Goal: Transaction & Acquisition: Purchase product/service

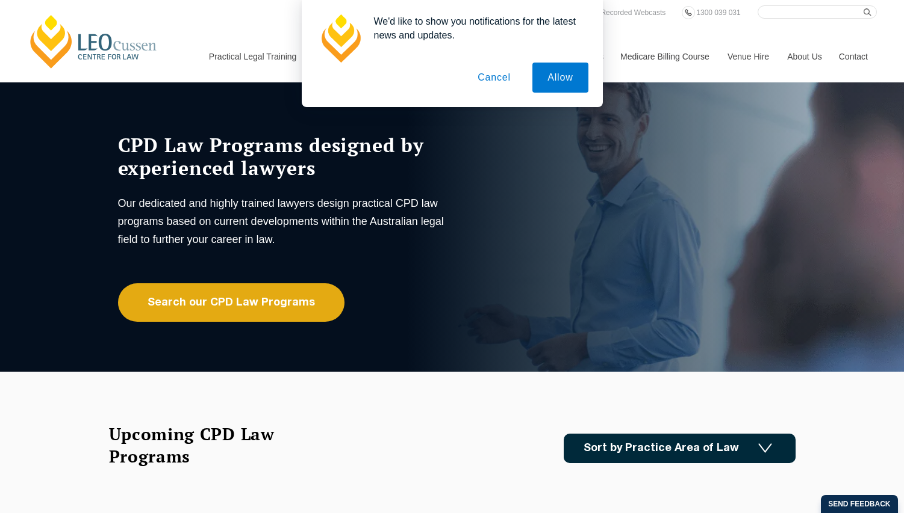
click at [501, 79] on button "Cancel" at bounding box center [493, 78] width 63 height 30
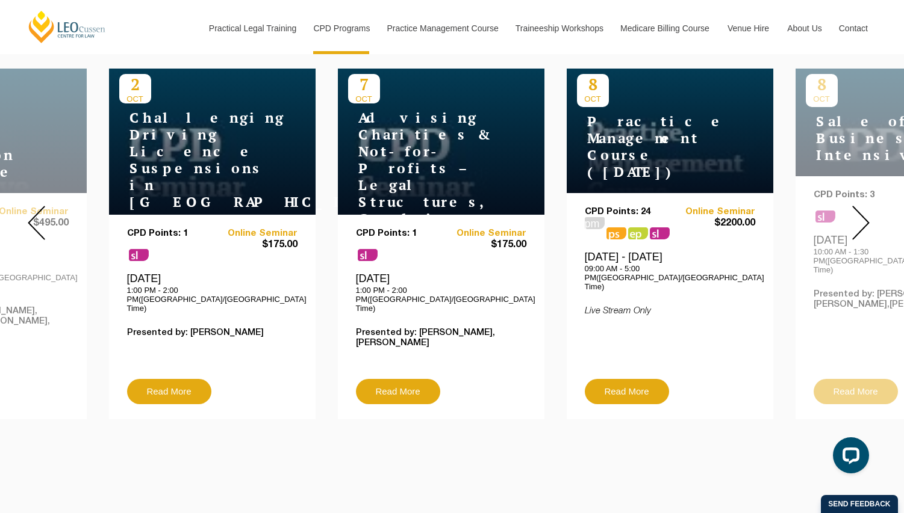
scroll to position [482, 0]
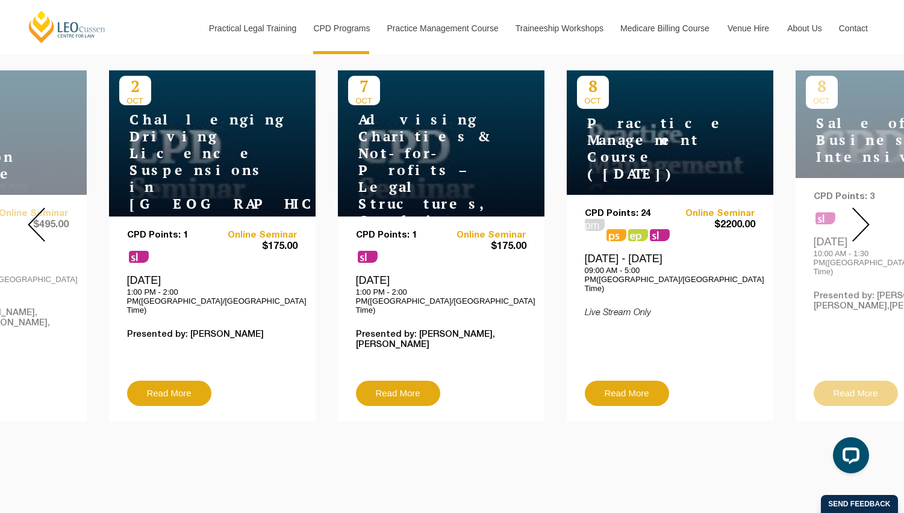
click at [864, 214] on img at bounding box center [860, 225] width 17 height 34
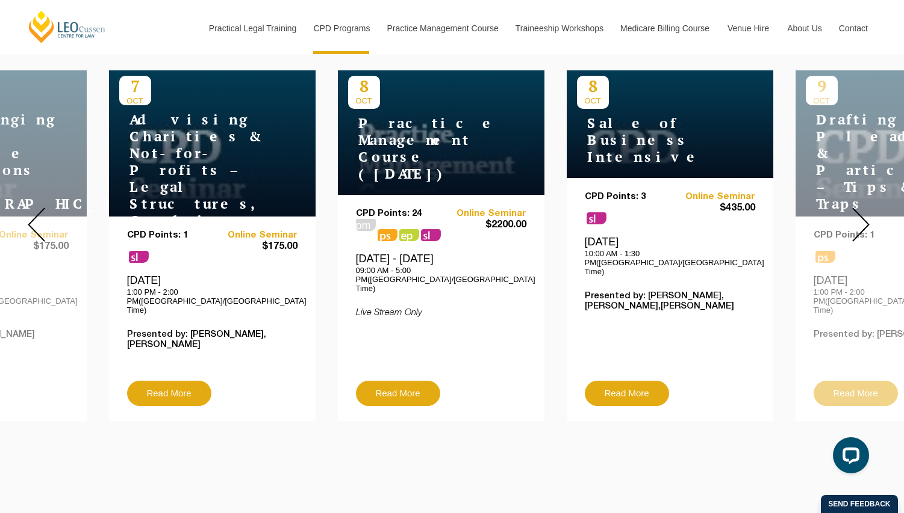
click at [856, 217] on img at bounding box center [860, 225] width 17 height 34
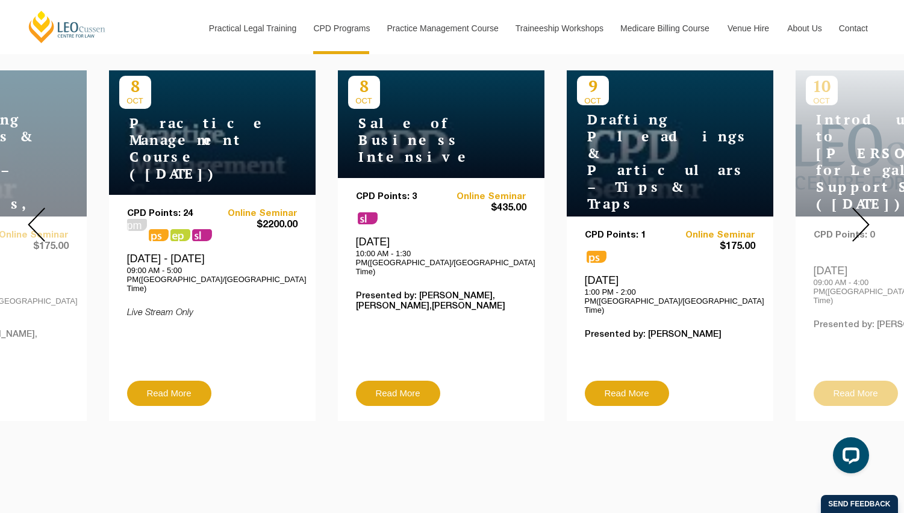
click at [874, 221] on div at bounding box center [860, 224] width 87 height 411
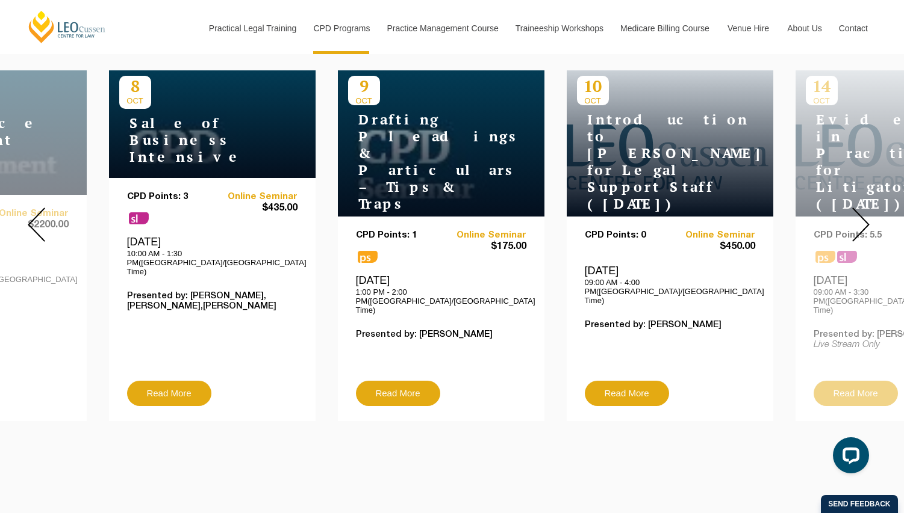
click at [852, 220] on img at bounding box center [860, 225] width 17 height 34
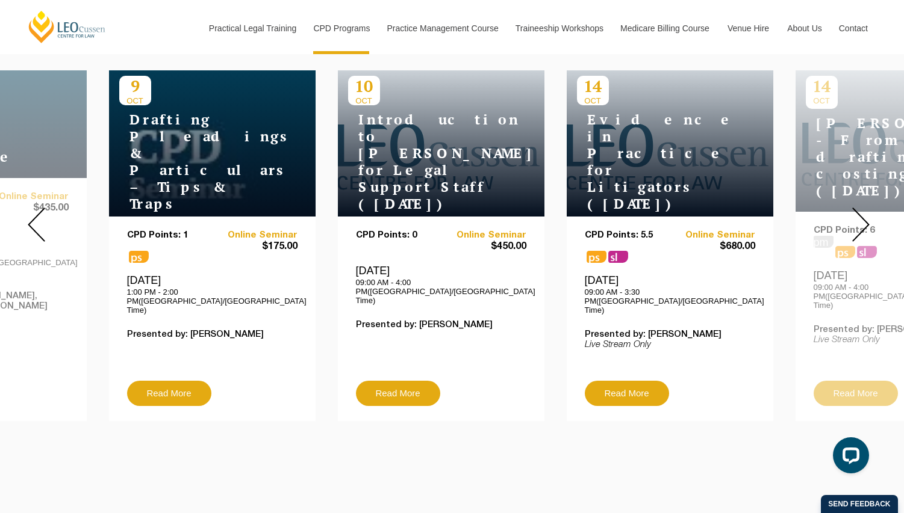
click at [848, 218] on div at bounding box center [860, 224] width 87 height 411
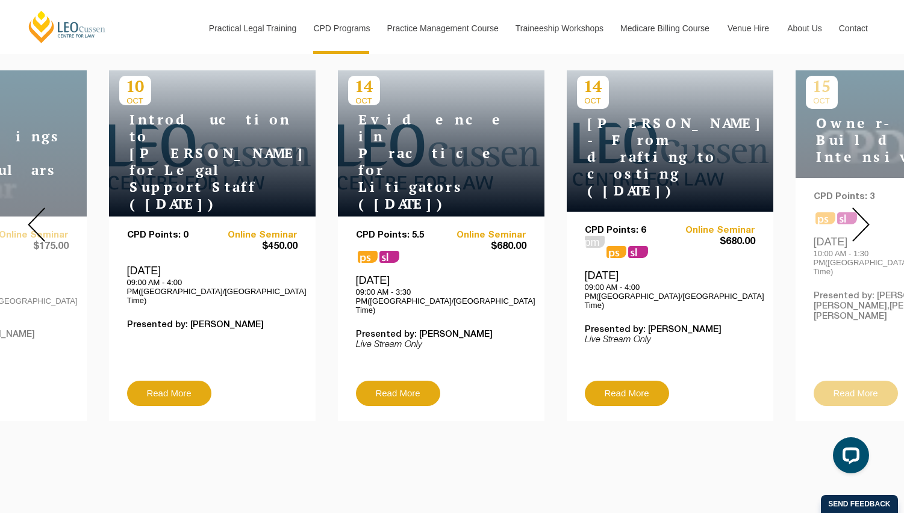
click at [846, 211] on div at bounding box center [860, 224] width 87 height 411
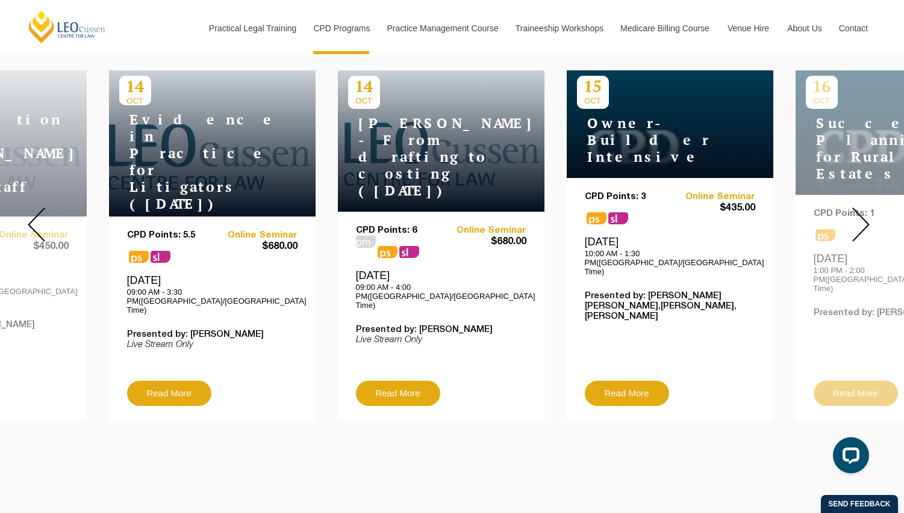
click at [846, 206] on div at bounding box center [860, 224] width 87 height 411
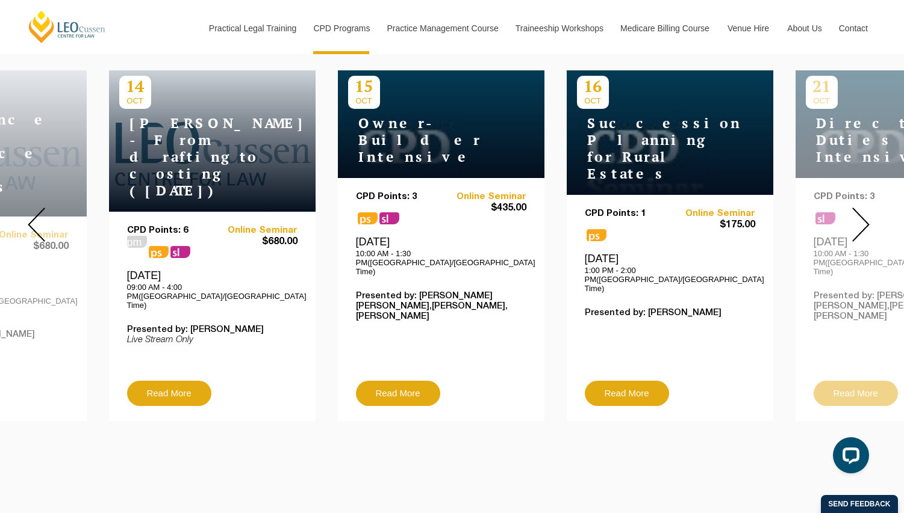
click at [846, 206] on div at bounding box center [860, 224] width 87 height 411
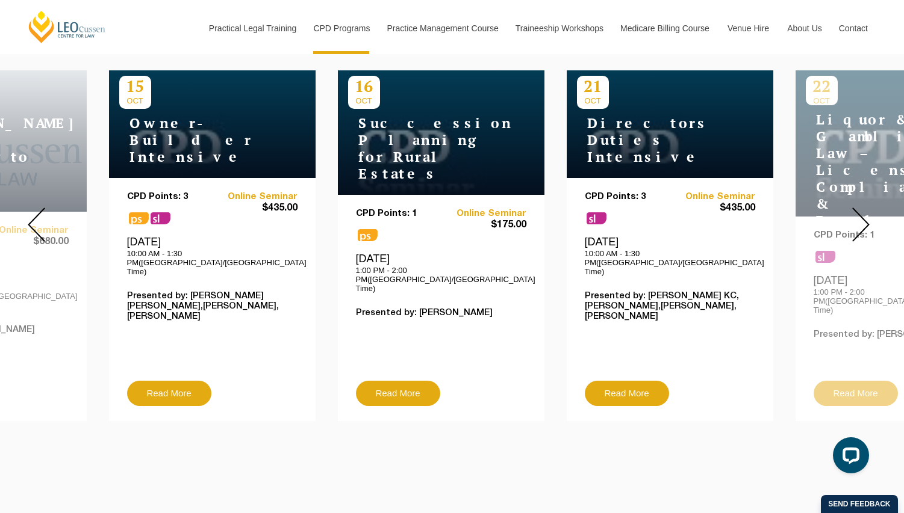
click at [846, 206] on div at bounding box center [860, 224] width 87 height 411
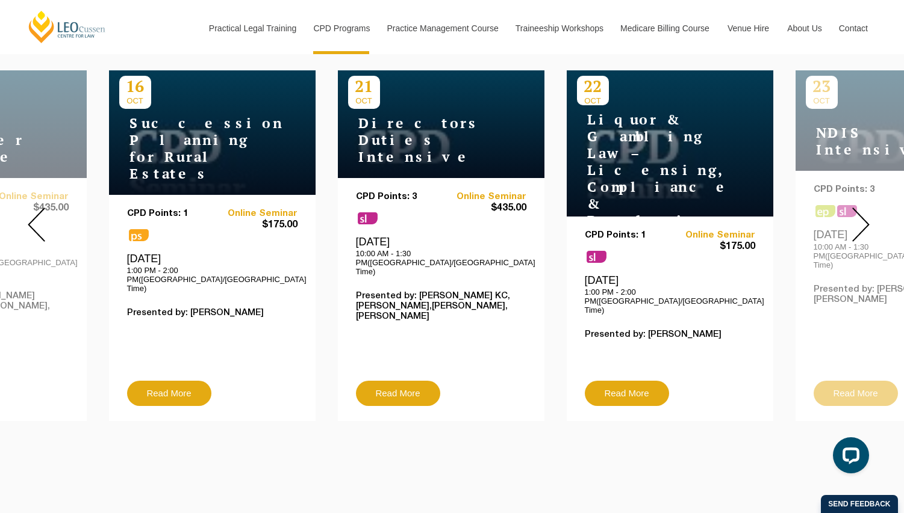
click at [846, 206] on div at bounding box center [860, 224] width 87 height 411
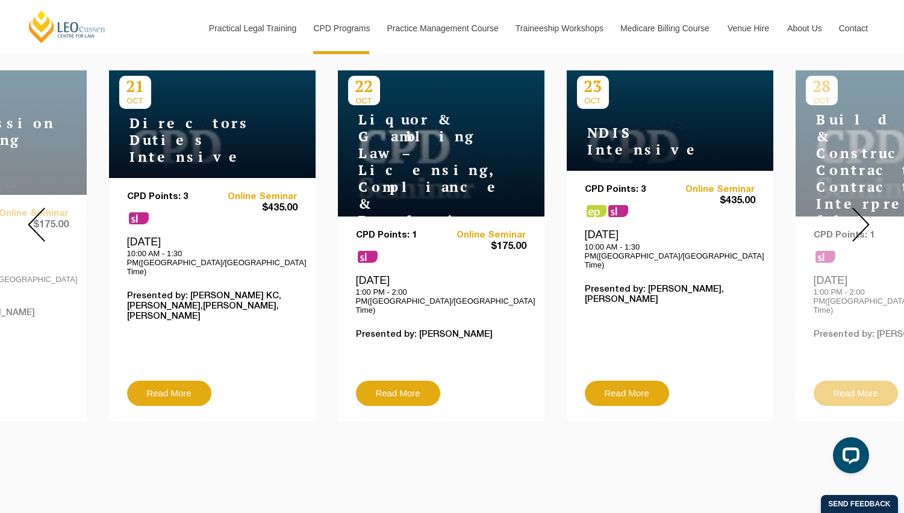
click at [846, 206] on div at bounding box center [860, 224] width 87 height 411
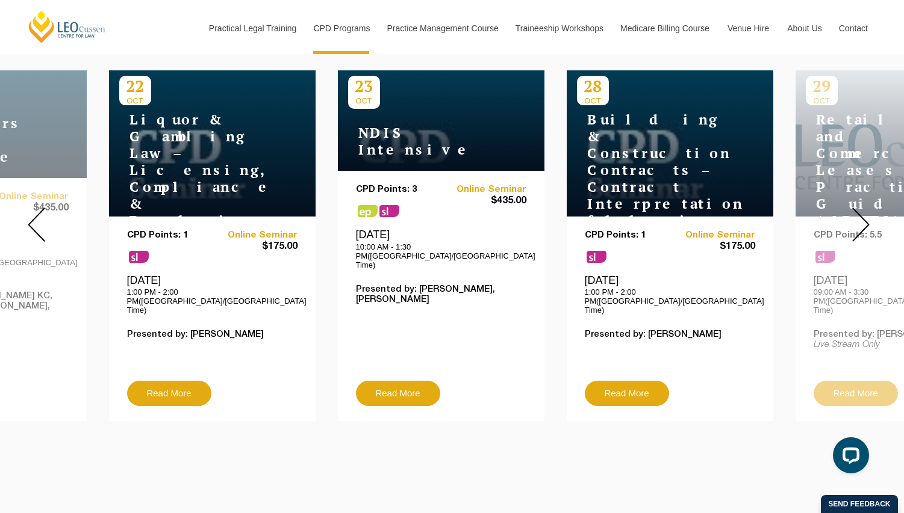
click at [846, 206] on div at bounding box center [860, 224] width 87 height 411
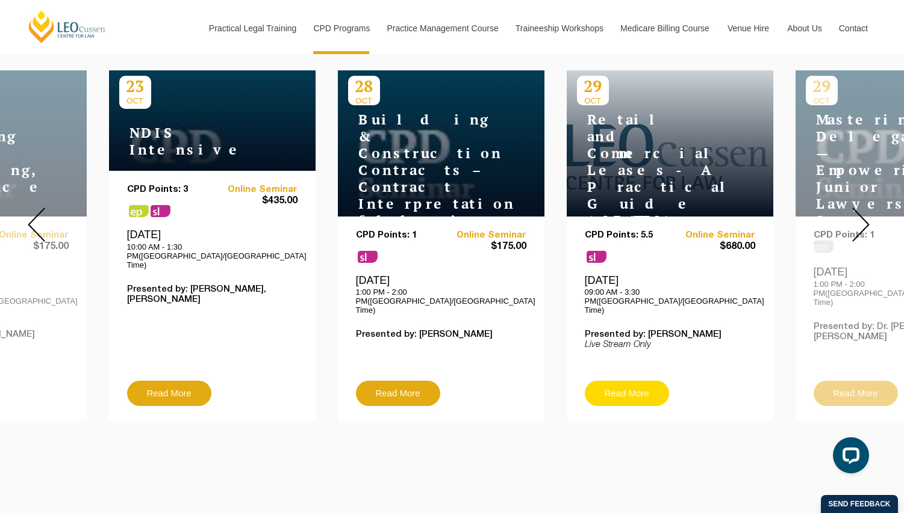
click at [622, 381] on link "Read More" at bounding box center [627, 393] width 84 height 25
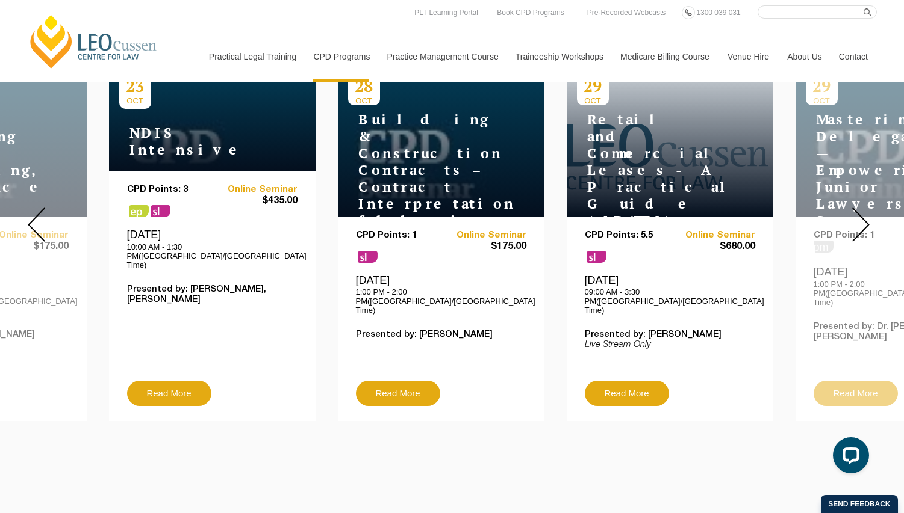
click at [862, 210] on img at bounding box center [860, 225] width 17 height 34
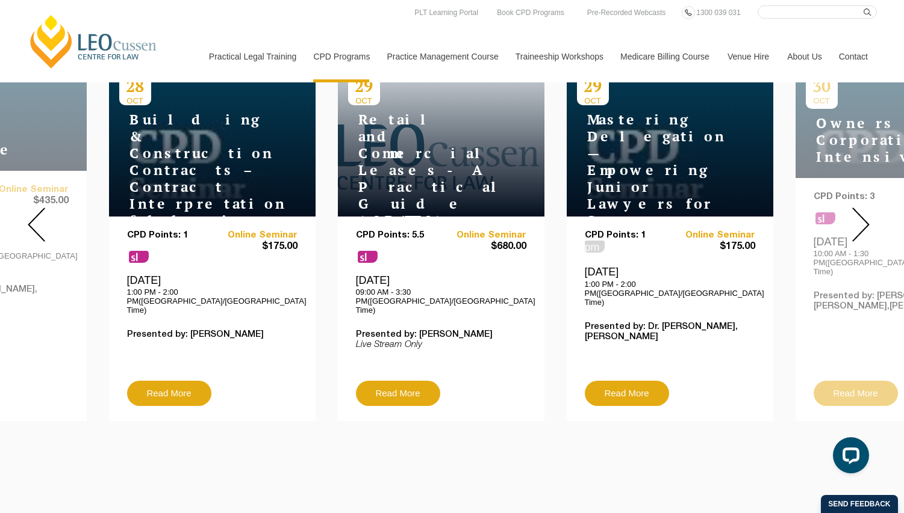
click at [848, 197] on div at bounding box center [860, 224] width 87 height 411
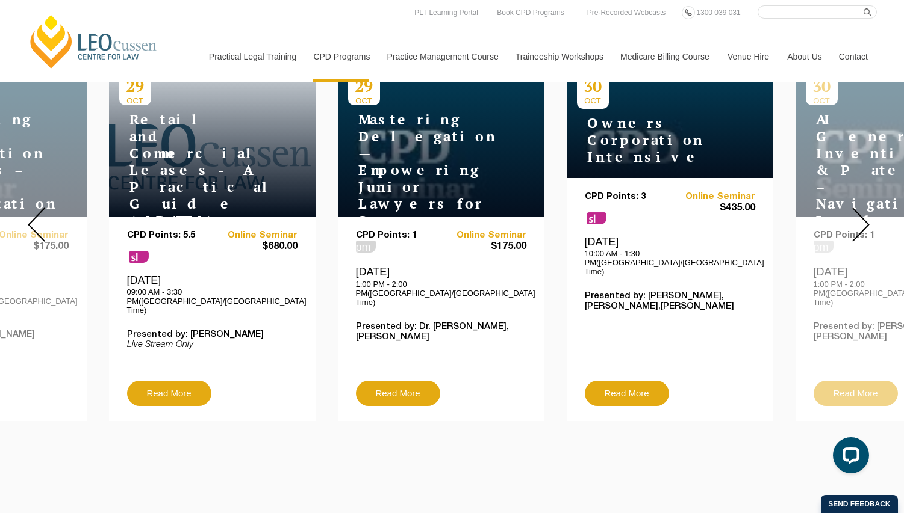
click at [848, 204] on div at bounding box center [860, 224] width 87 height 411
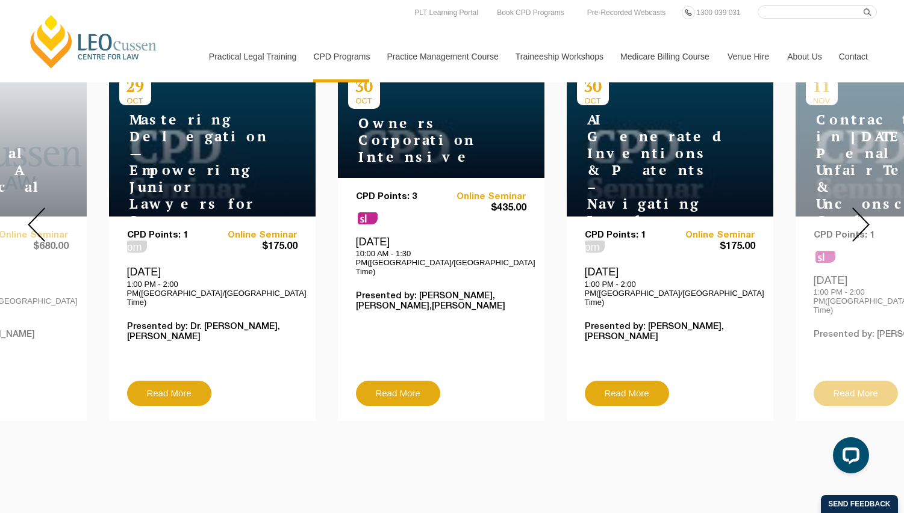
click at [848, 204] on div at bounding box center [860, 224] width 87 height 411
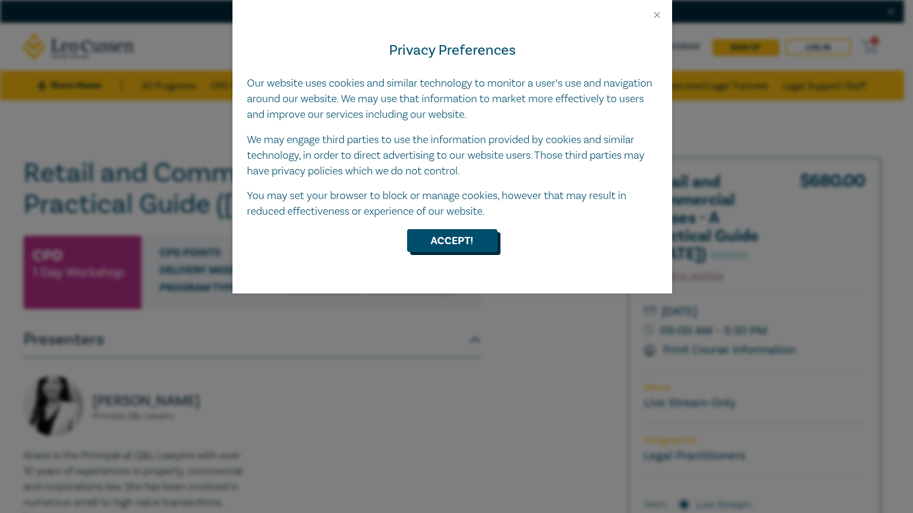
click at [487, 245] on button "Accept!" at bounding box center [452, 240] width 90 height 23
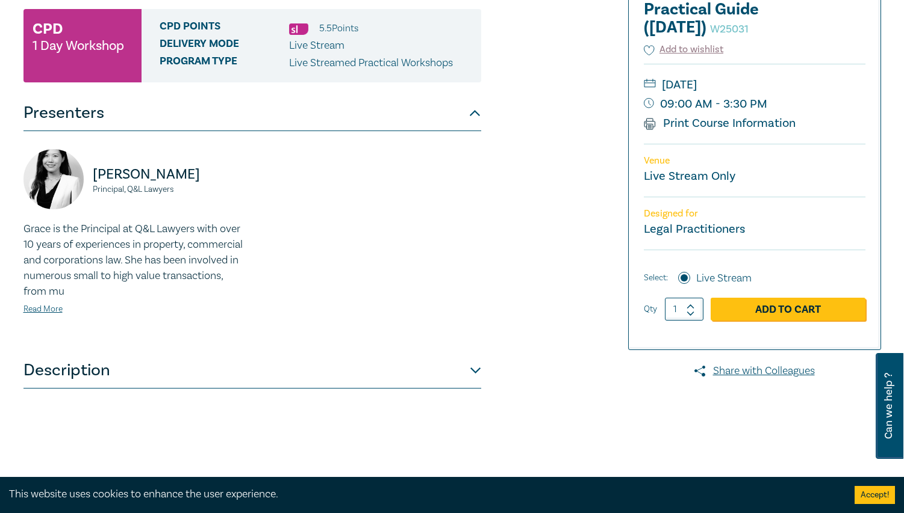
scroll to position [241, 0]
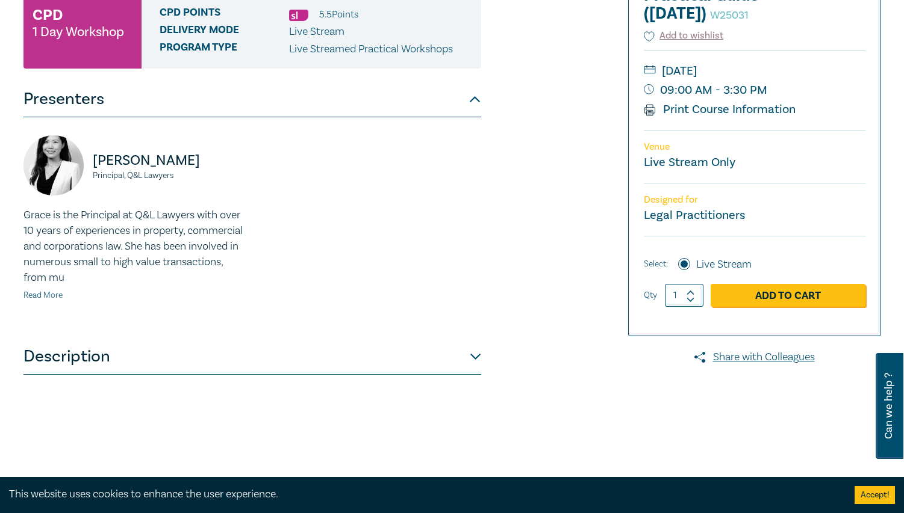
click at [25, 296] on link "Read More" at bounding box center [42, 295] width 39 height 11
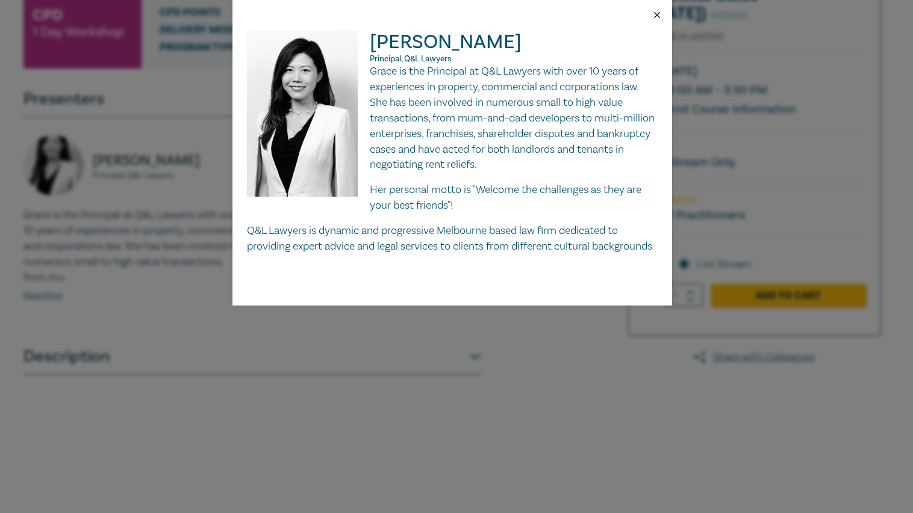
click at [653, 14] on button "Close" at bounding box center [656, 15] width 11 height 11
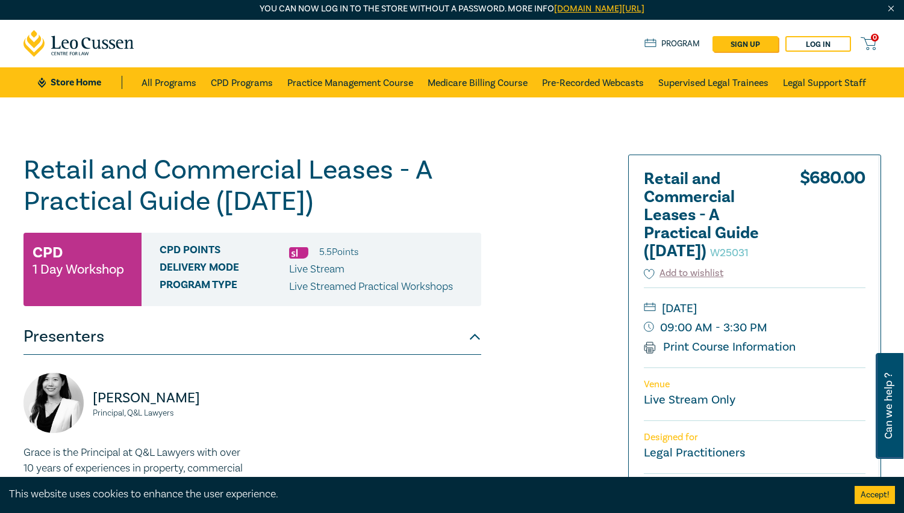
scroll to position [0, 0]
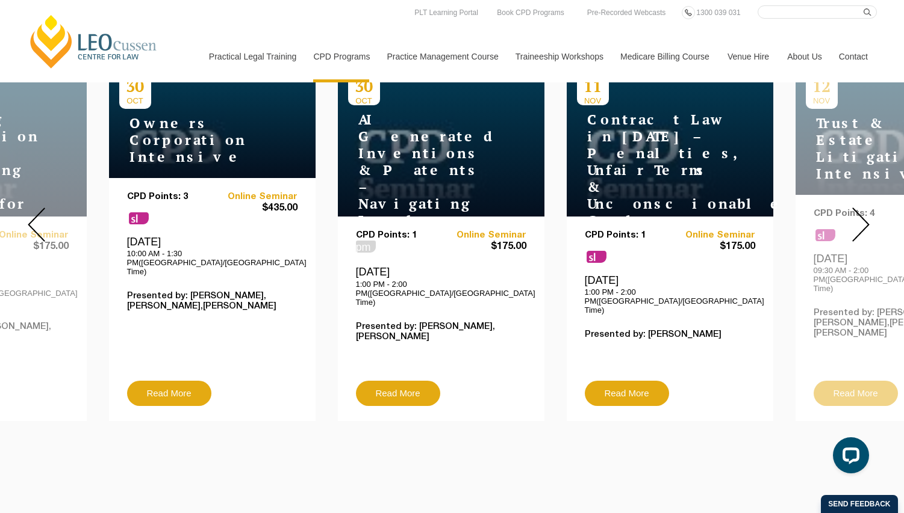
drag, startPoint x: 0, startPoint y: 0, endPoint x: 855, endPoint y: 211, distance: 880.4
click at [855, 211] on img at bounding box center [860, 225] width 17 height 34
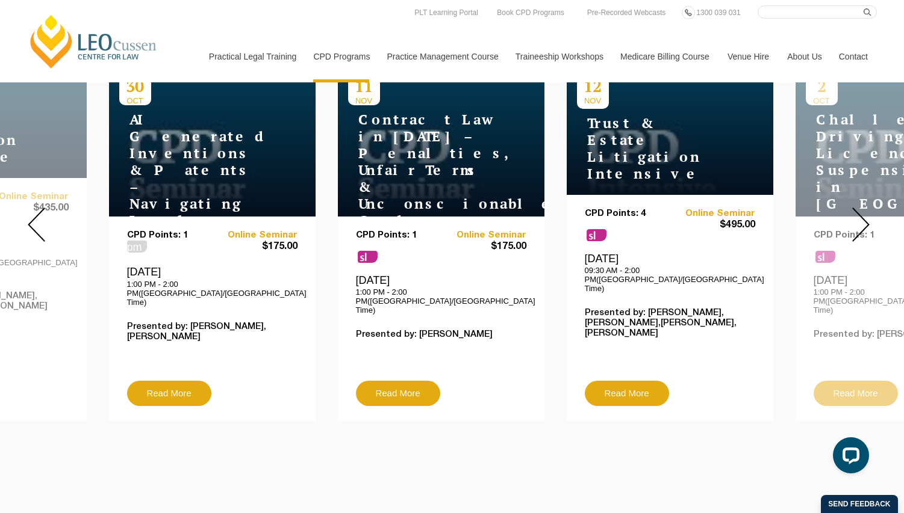
click at [855, 211] on img at bounding box center [860, 225] width 17 height 34
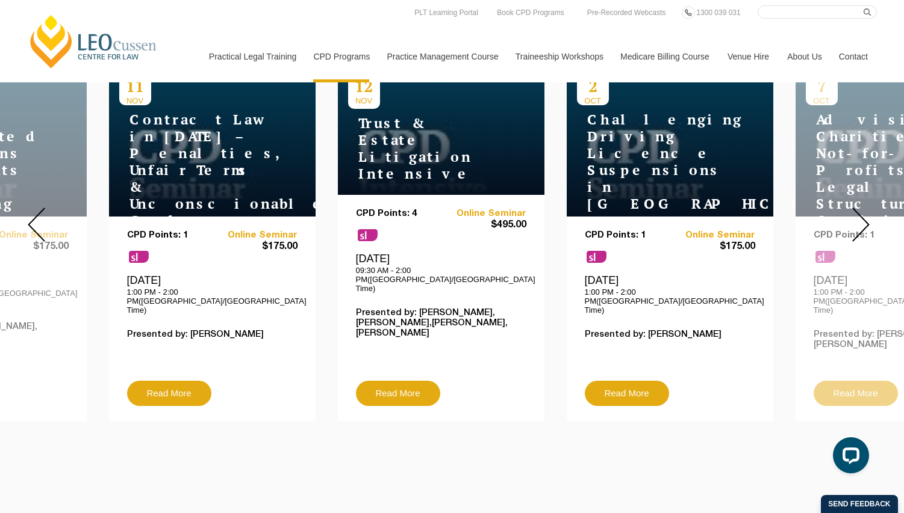
click at [865, 208] on img at bounding box center [860, 225] width 17 height 34
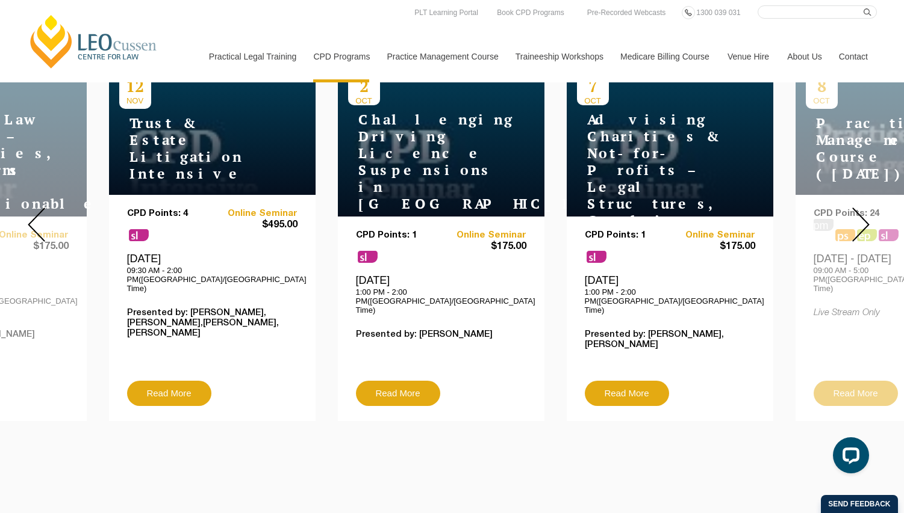
click at [865, 208] on img at bounding box center [860, 225] width 17 height 34
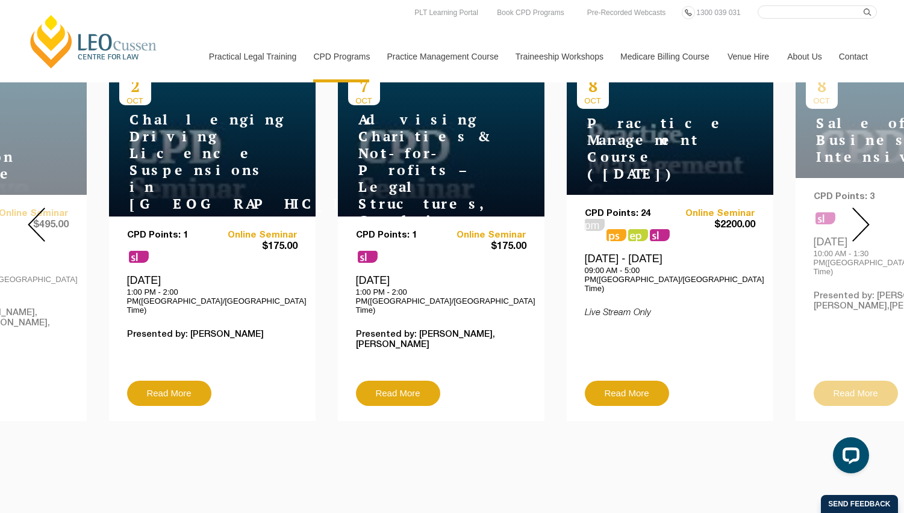
click at [865, 208] on img at bounding box center [860, 225] width 17 height 34
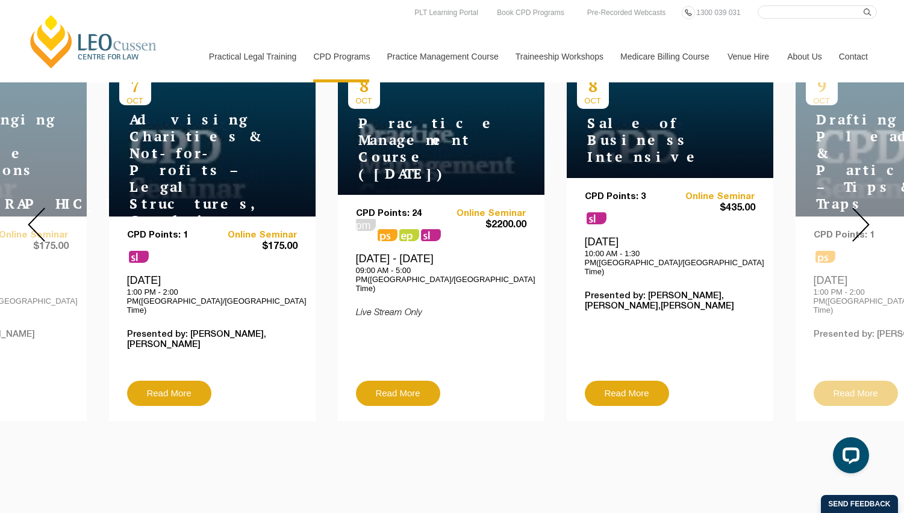
click at [859, 223] on img at bounding box center [860, 225] width 17 height 34
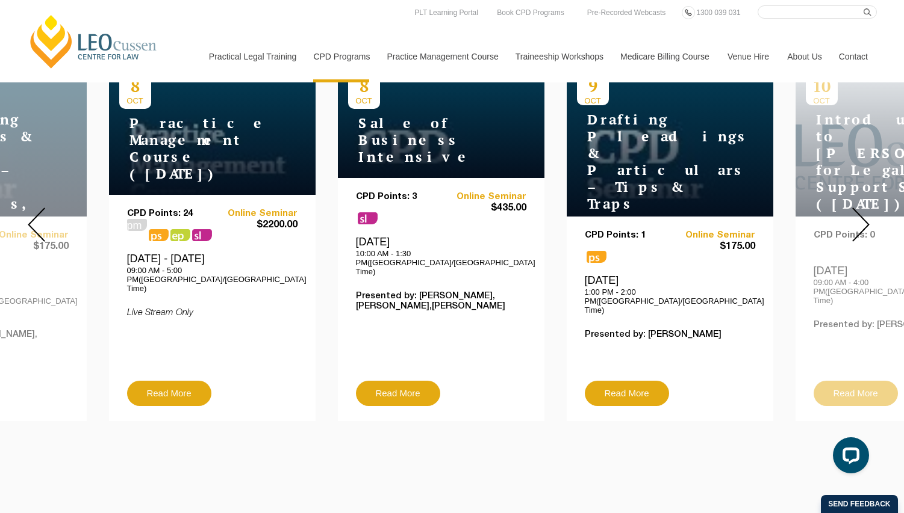
click at [859, 223] on img at bounding box center [860, 225] width 17 height 34
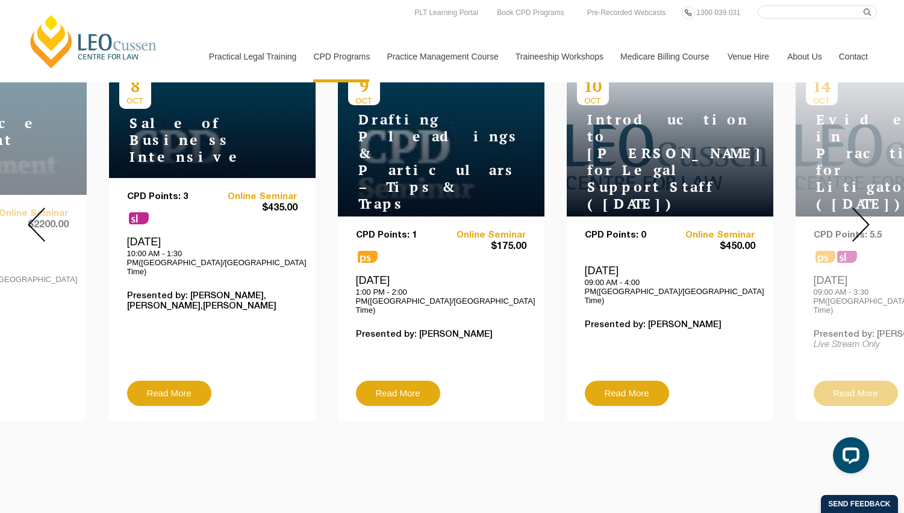
click at [859, 223] on img at bounding box center [860, 225] width 17 height 34
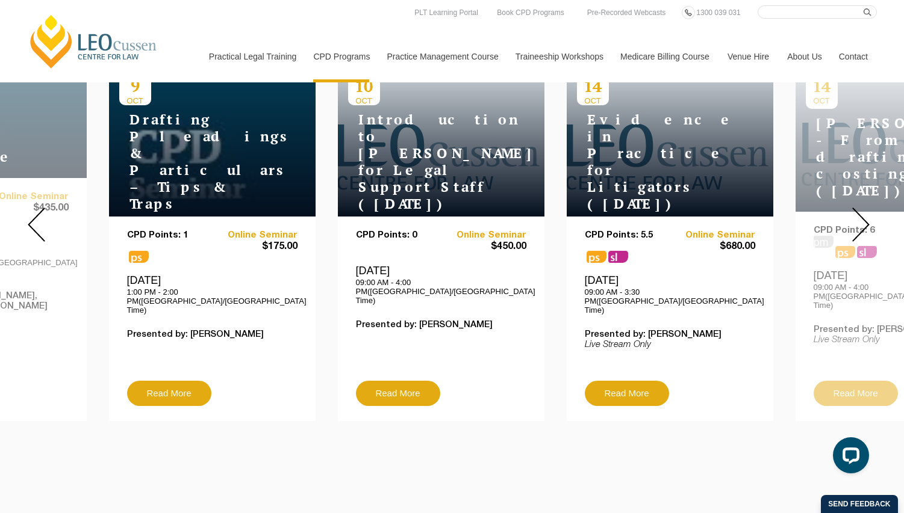
click at [868, 214] on img at bounding box center [860, 225] width 17 height 34
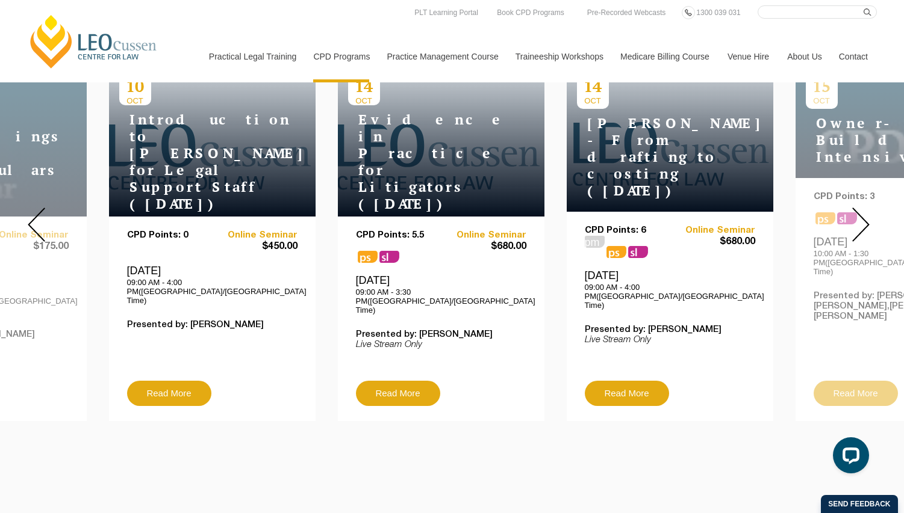
click at [868, 214] on img at bounding box center [860, 225] width 17 height 34
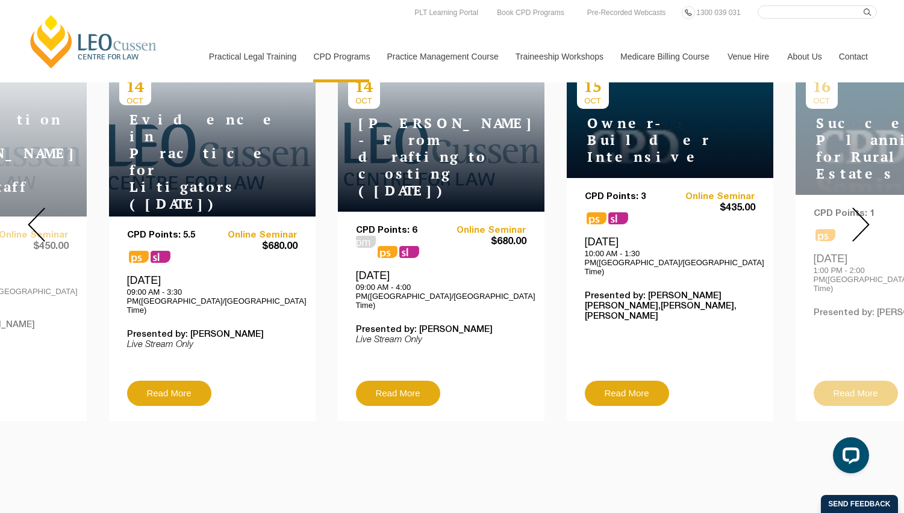
click at [868, 214] on img at bounding box center [860, 225] width 17 height 34
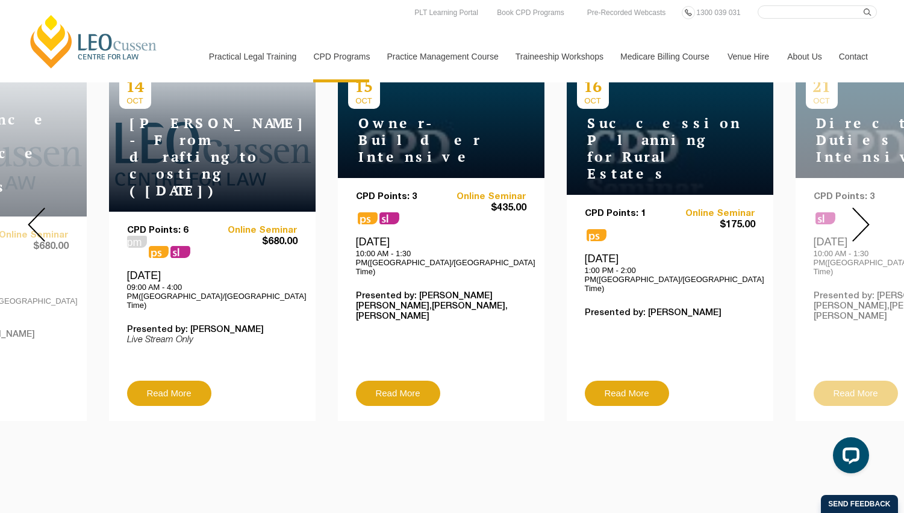
click at [868, 214] on img at bounding box center [860, 225] width 17 height 34
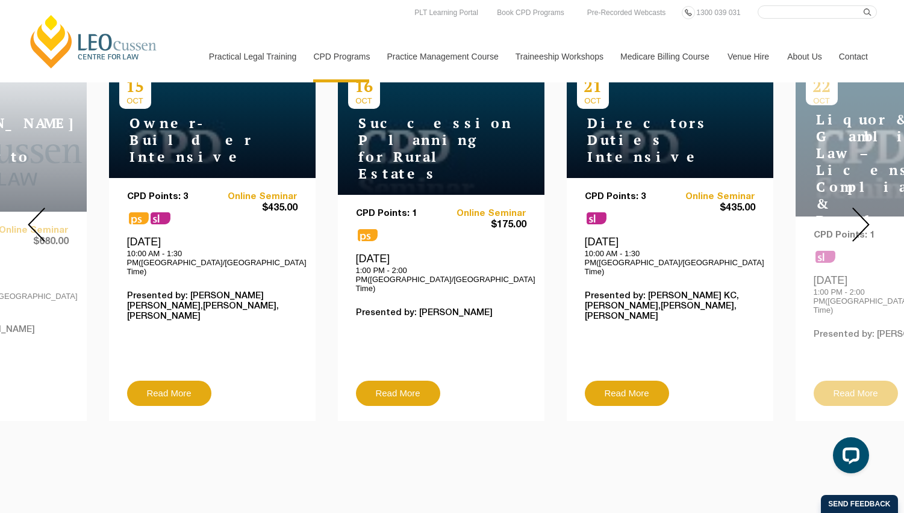
click at [868, 214] on img at bounding box center [860, 225] width 17 height 34
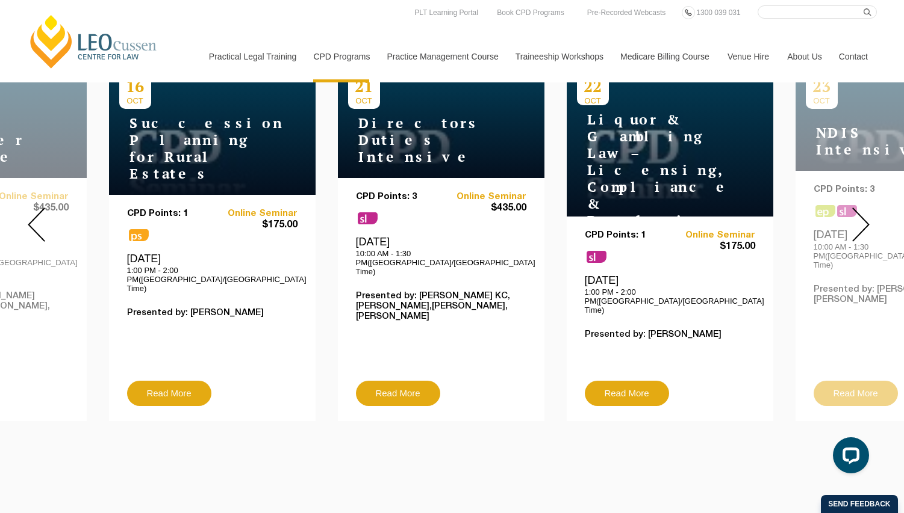
click at [868, 214] on img at bounding box center [860, 225] width 17 height 34
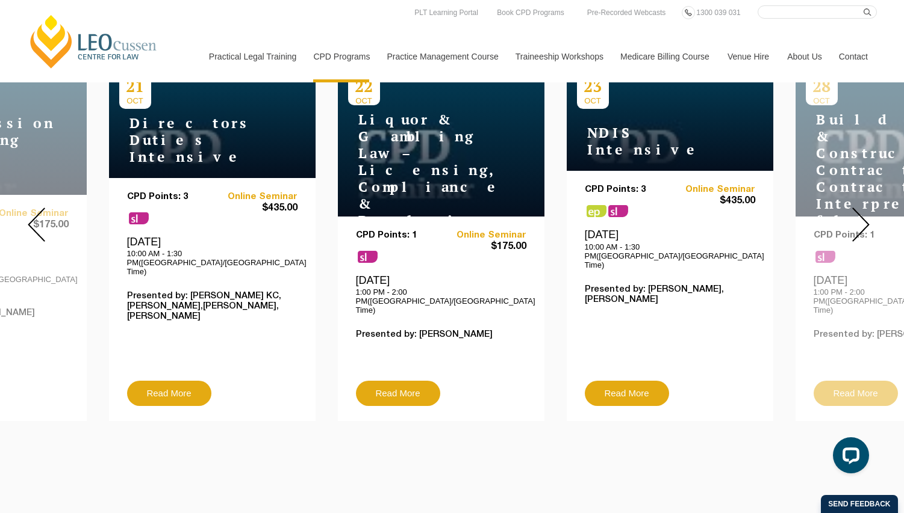
click at [868, 214] on img at bounding box center [860, 225] width 17 height 34
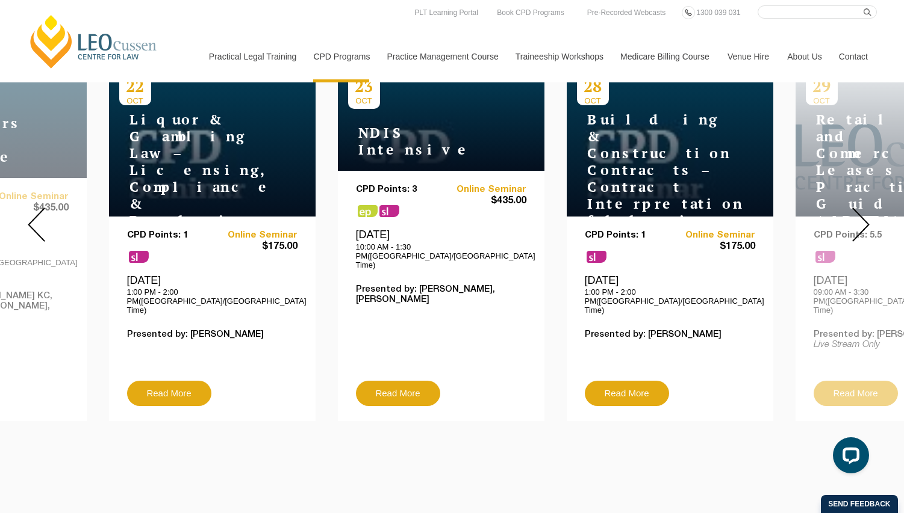
click at [868, 214] on img at bounding box center [860, 225] width 17 height 34
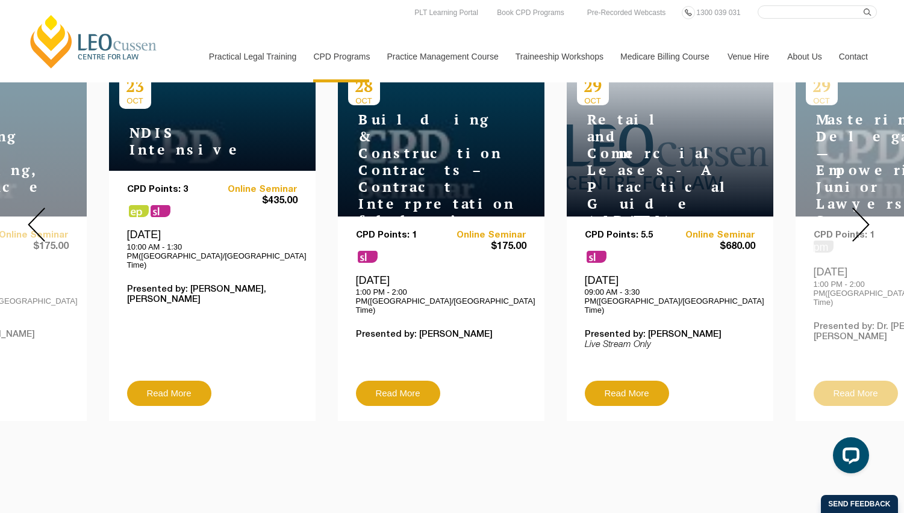
click at [868, 214] on img at bounding box center [860, 225] width 17 height 34
